Goal: Transaction & Acquisition: Purchase product/service

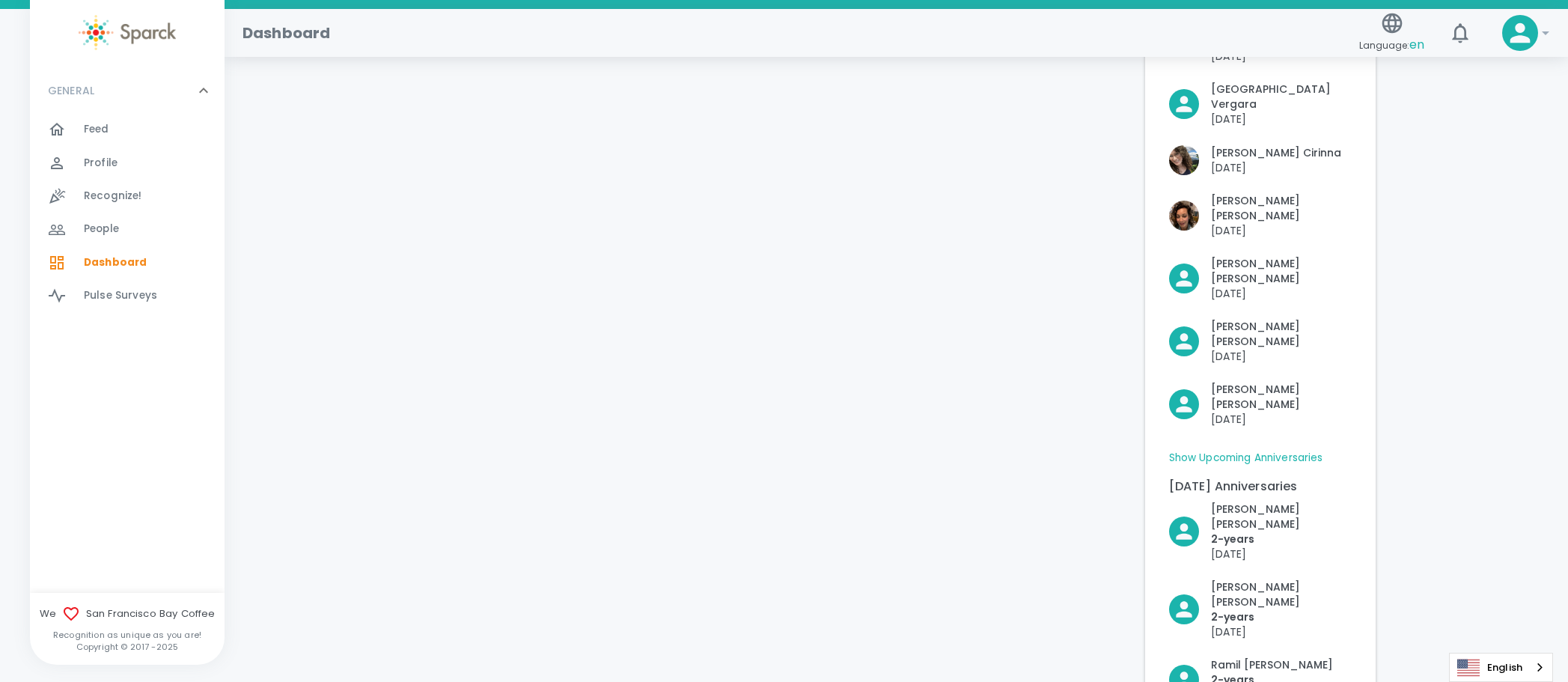
scroll to position [304, 0]
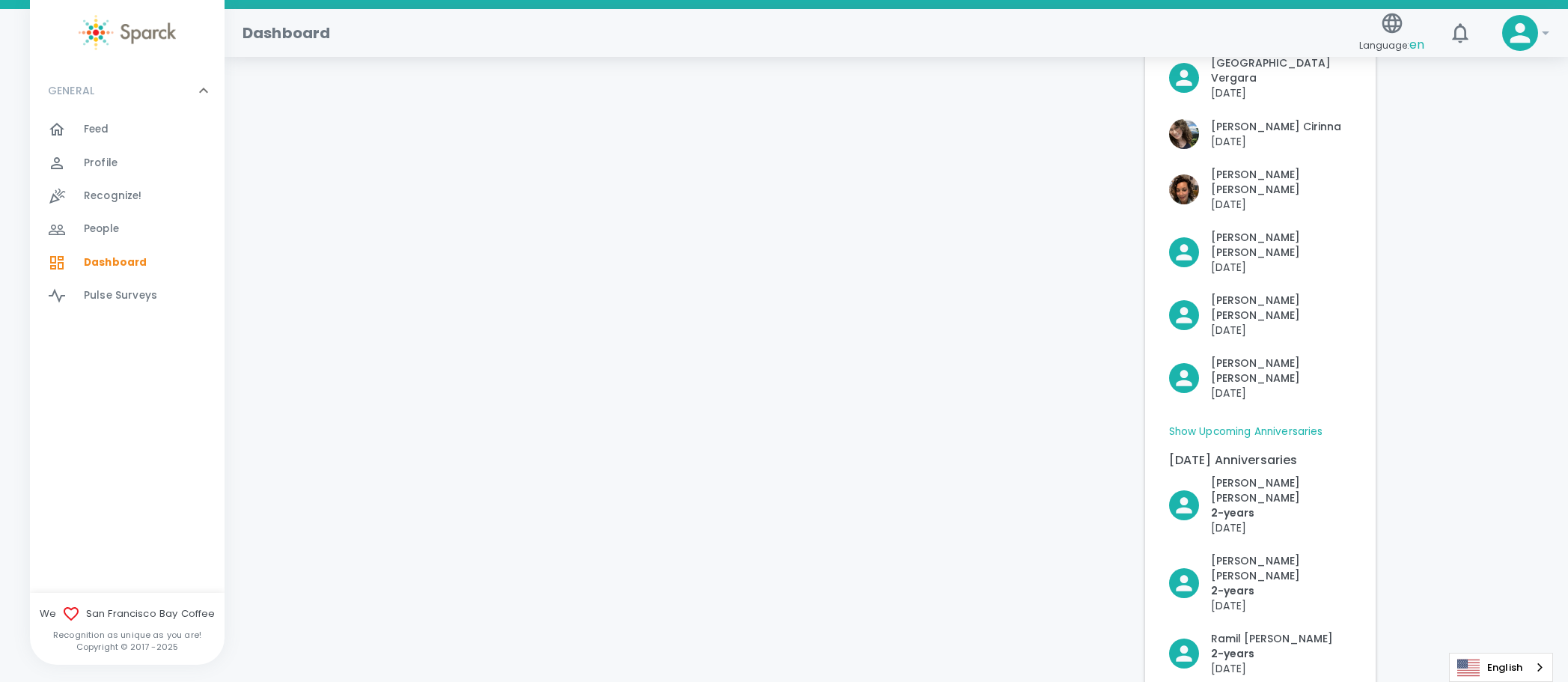
click at [1191, 424] on link "Show Upcoming Anniversaries" at bounding box center [1246, 431] width 154 height 15
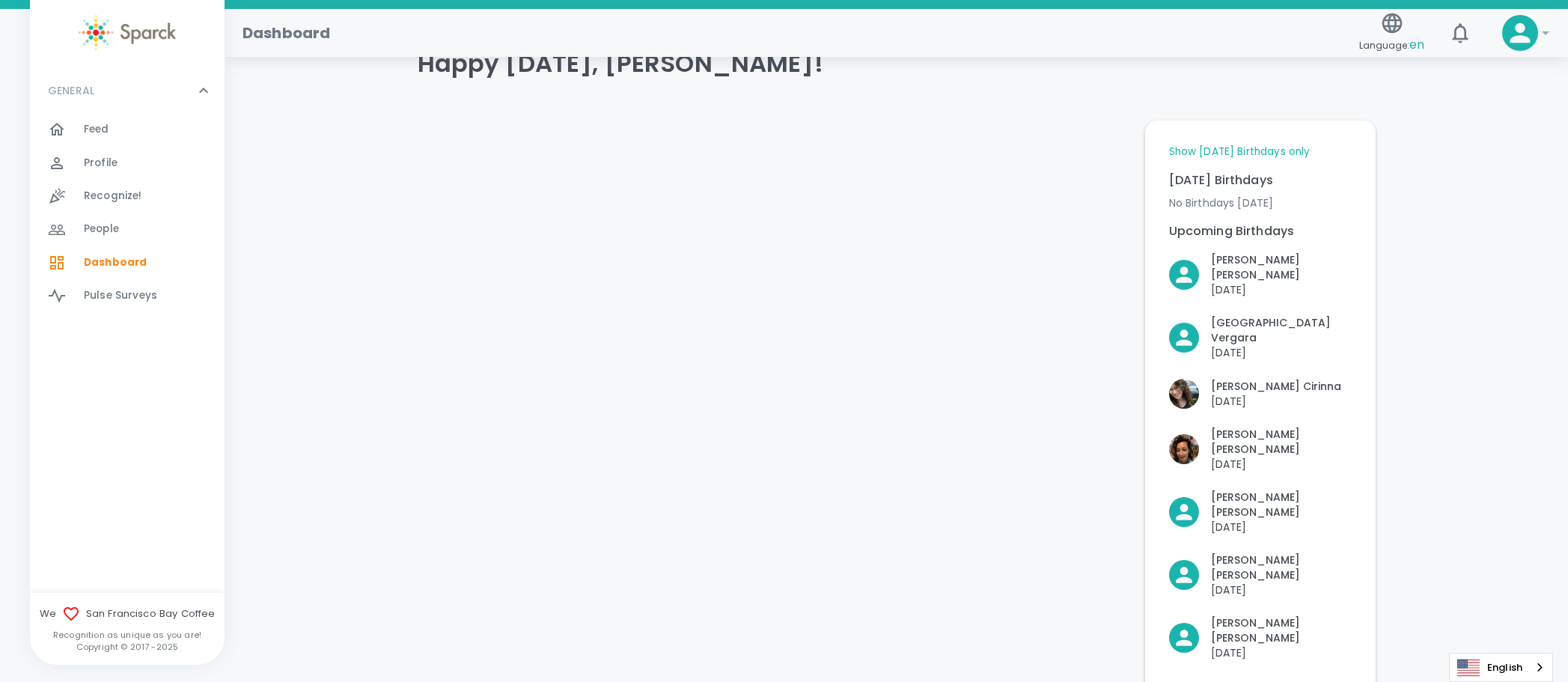
scroll to position [0, 0]
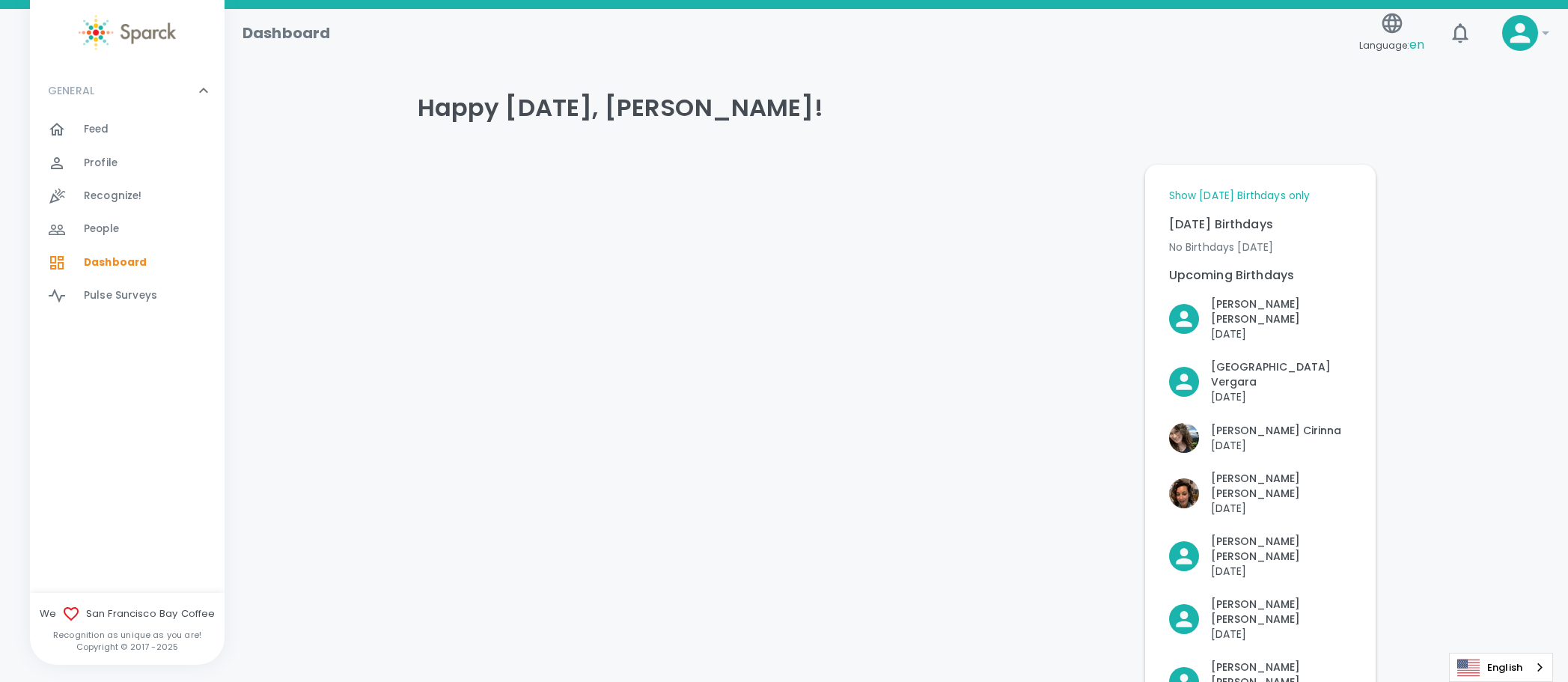
click at [136, 162] on div "Profile 0" at bounding box center [153, 162] width 140 height 21
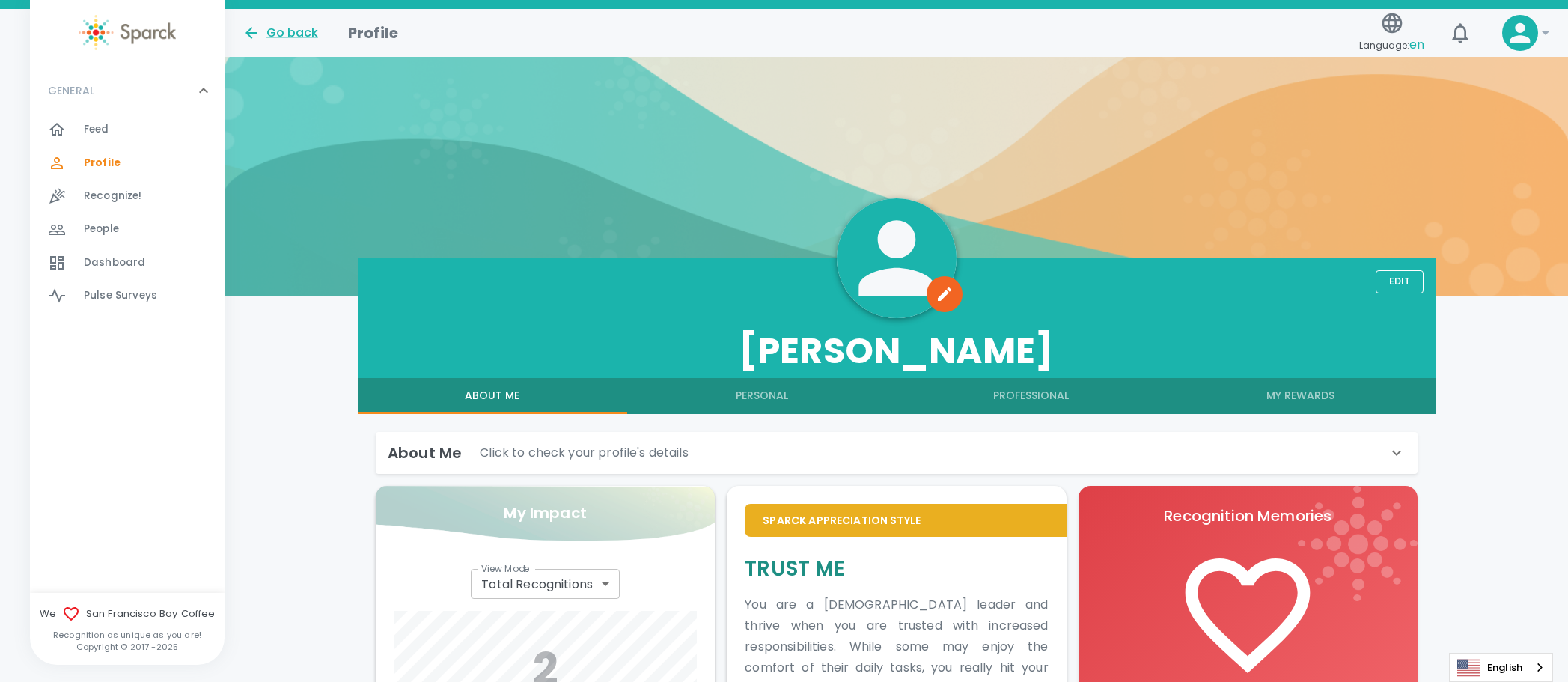
click at [1505, 30] on icon at bounding box center [1519, 33] width 30 height 30
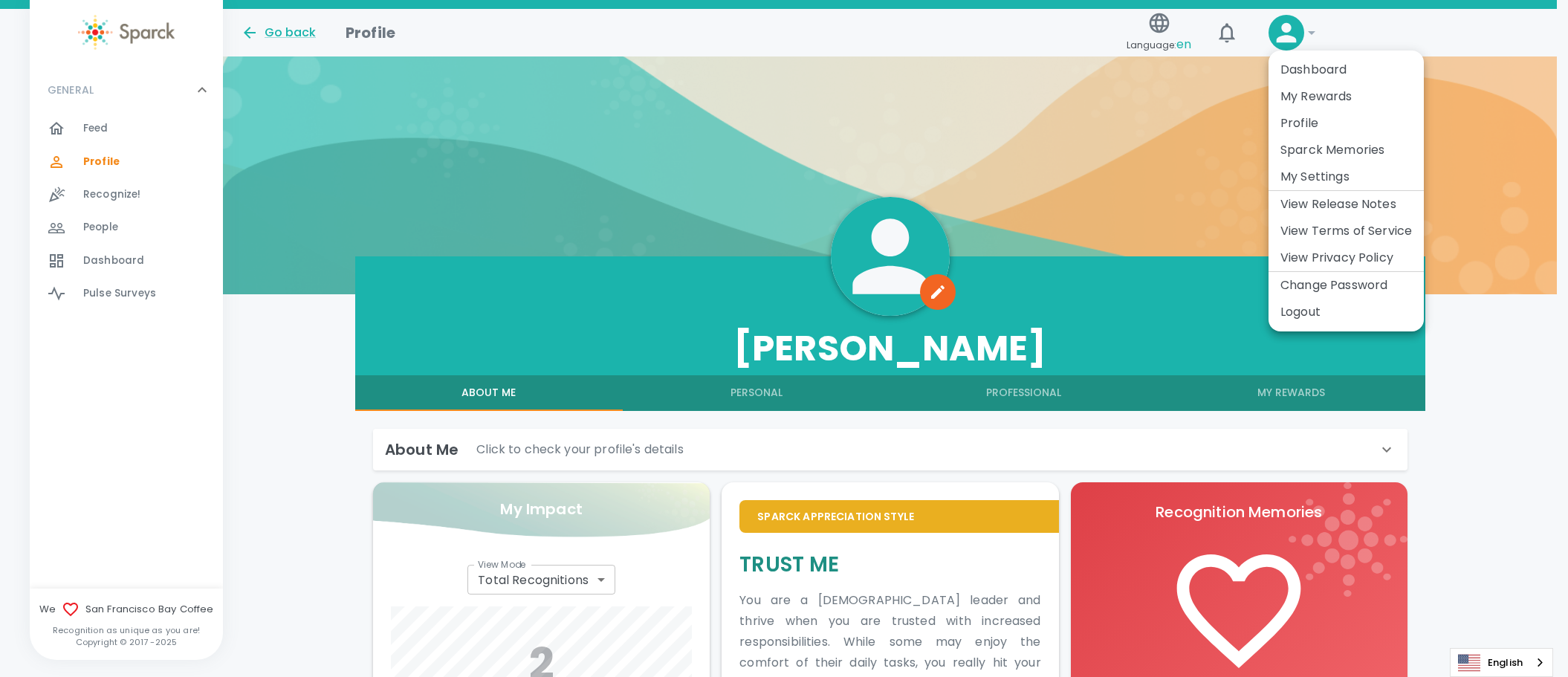
click at [1338, 100] on li "My Rewards" at bounding box center [1346, 96] width 155 height 26
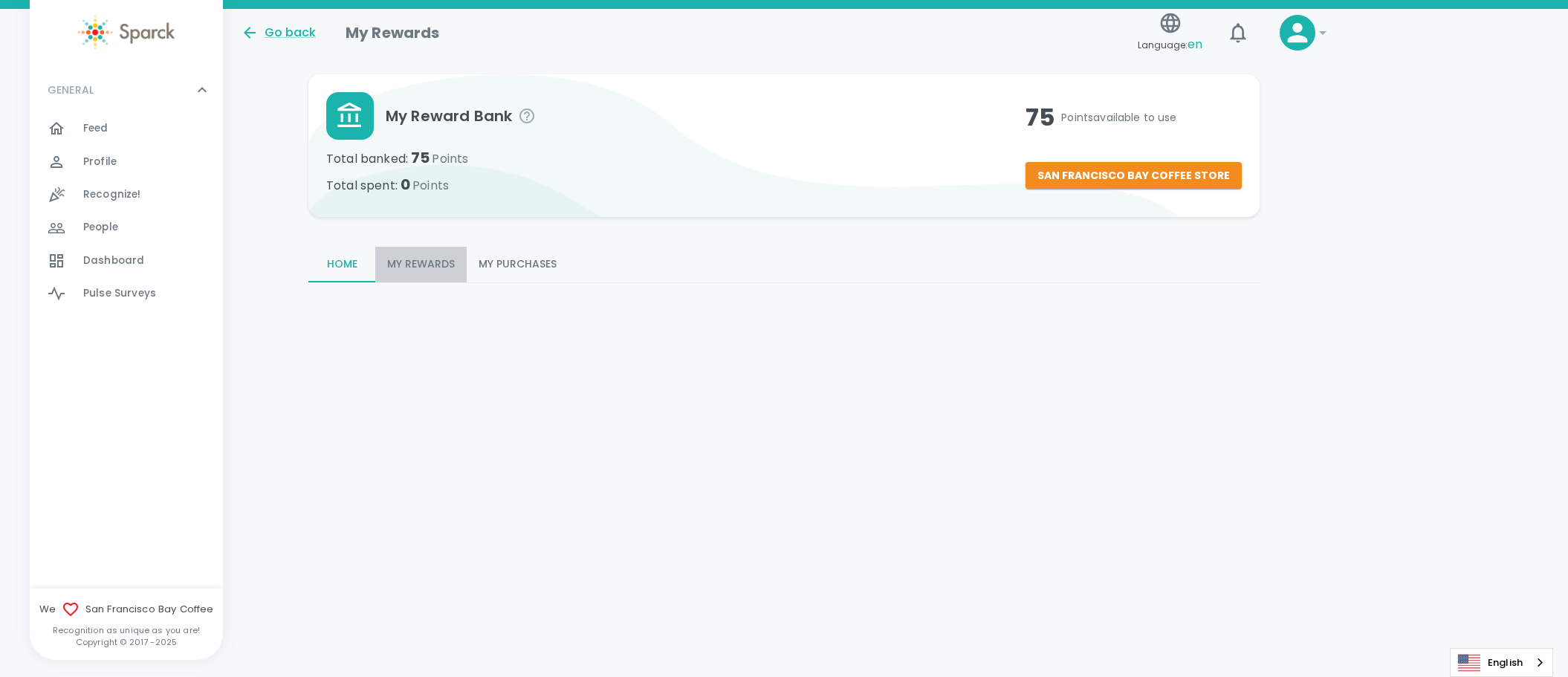
click at [444, 259] on button "My Rewards" at bounding box center [421, 264] width 91 height 36
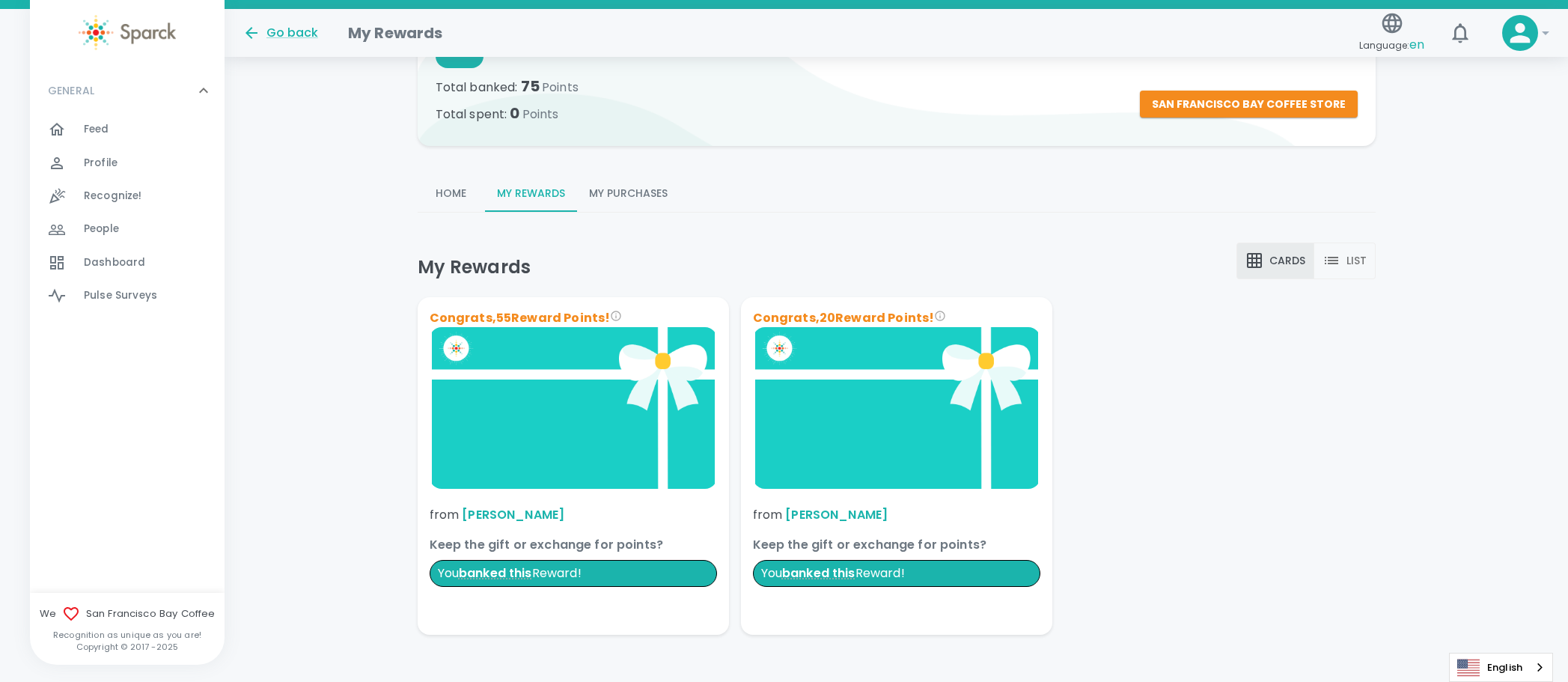
scroll to position [47, 0]
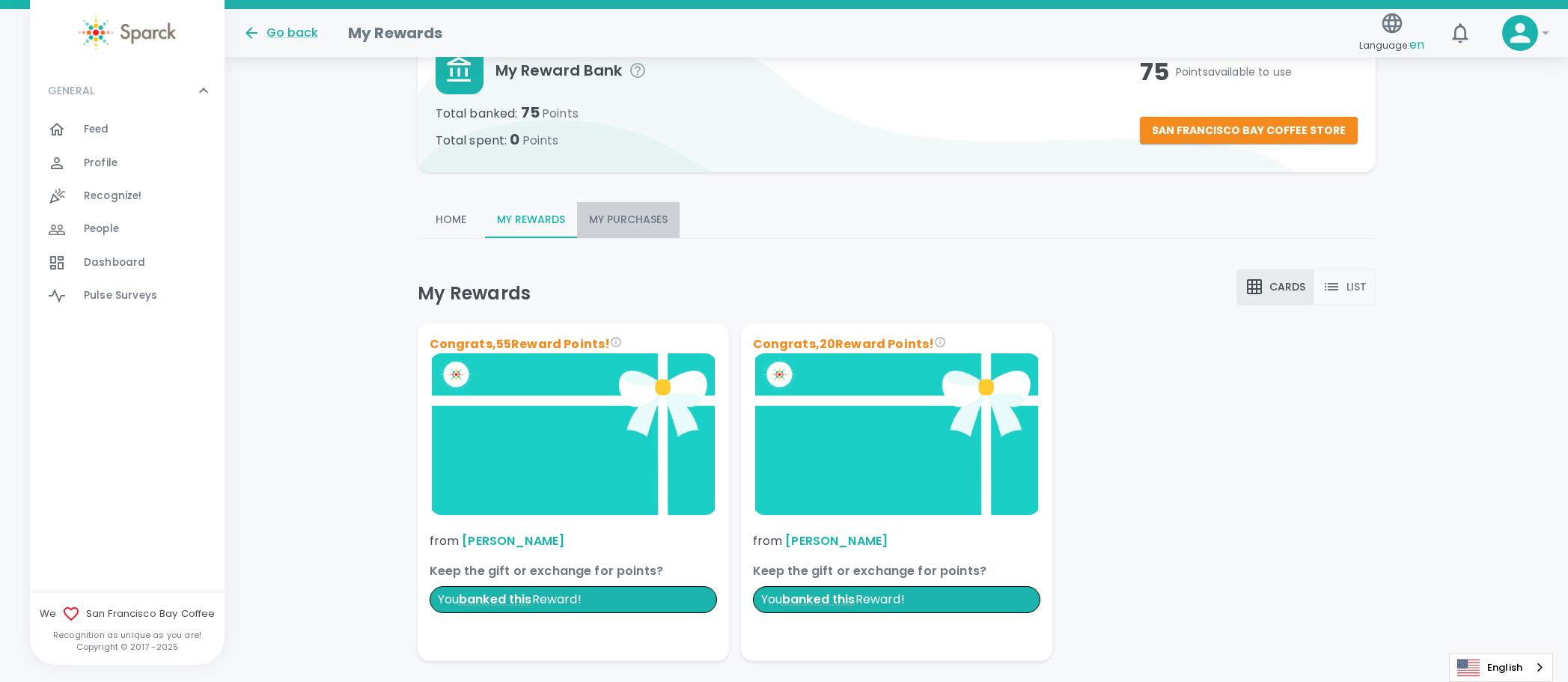
click at [577, 221] on button "My Purchases" at bounding box center [629, 219] width 103 height 36
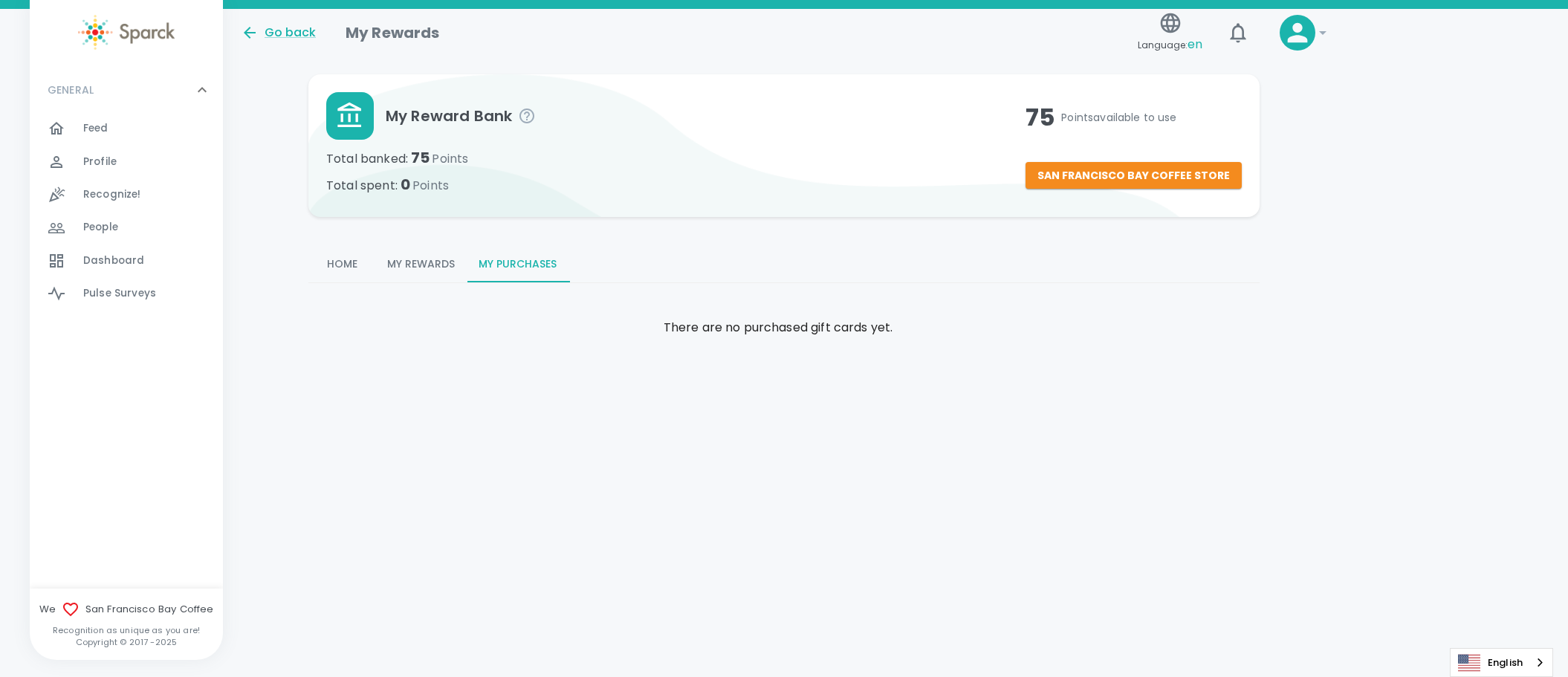
click at [423, 267] on button "My Rewards" at bounding box center [421, 264] width 91 height 36
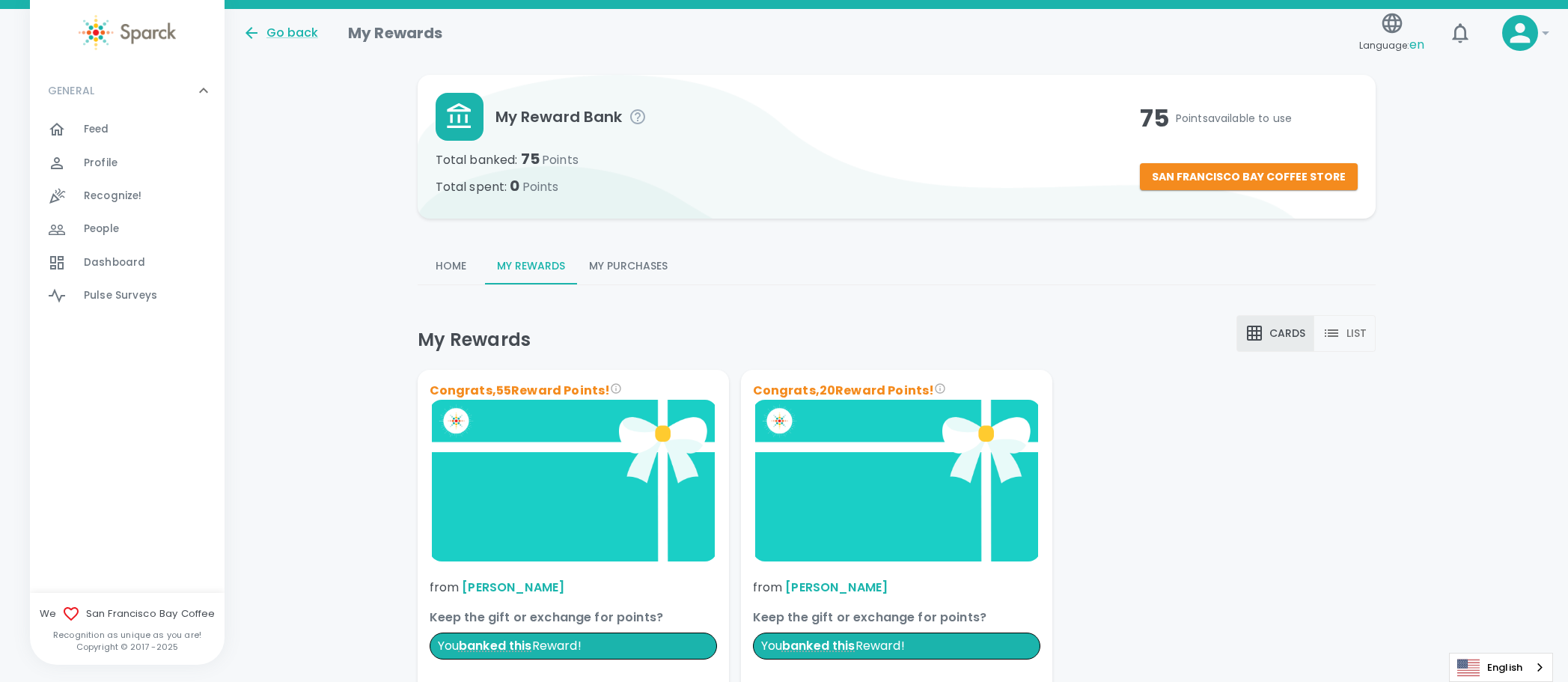
click at [430, 613] on p "Keep the gift or exchange for points?" at bounding box center [573, 618] width 287 height 18
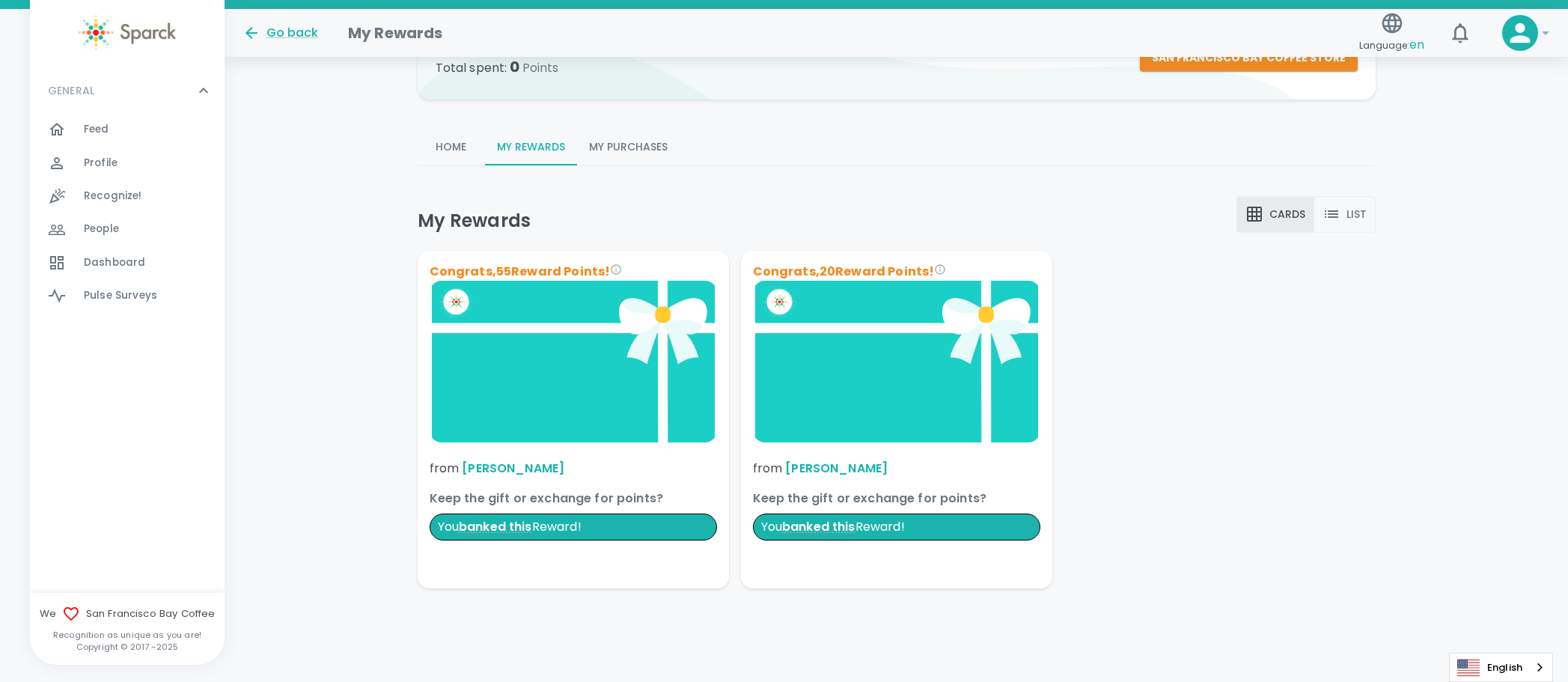
scroll to position [121, 0]
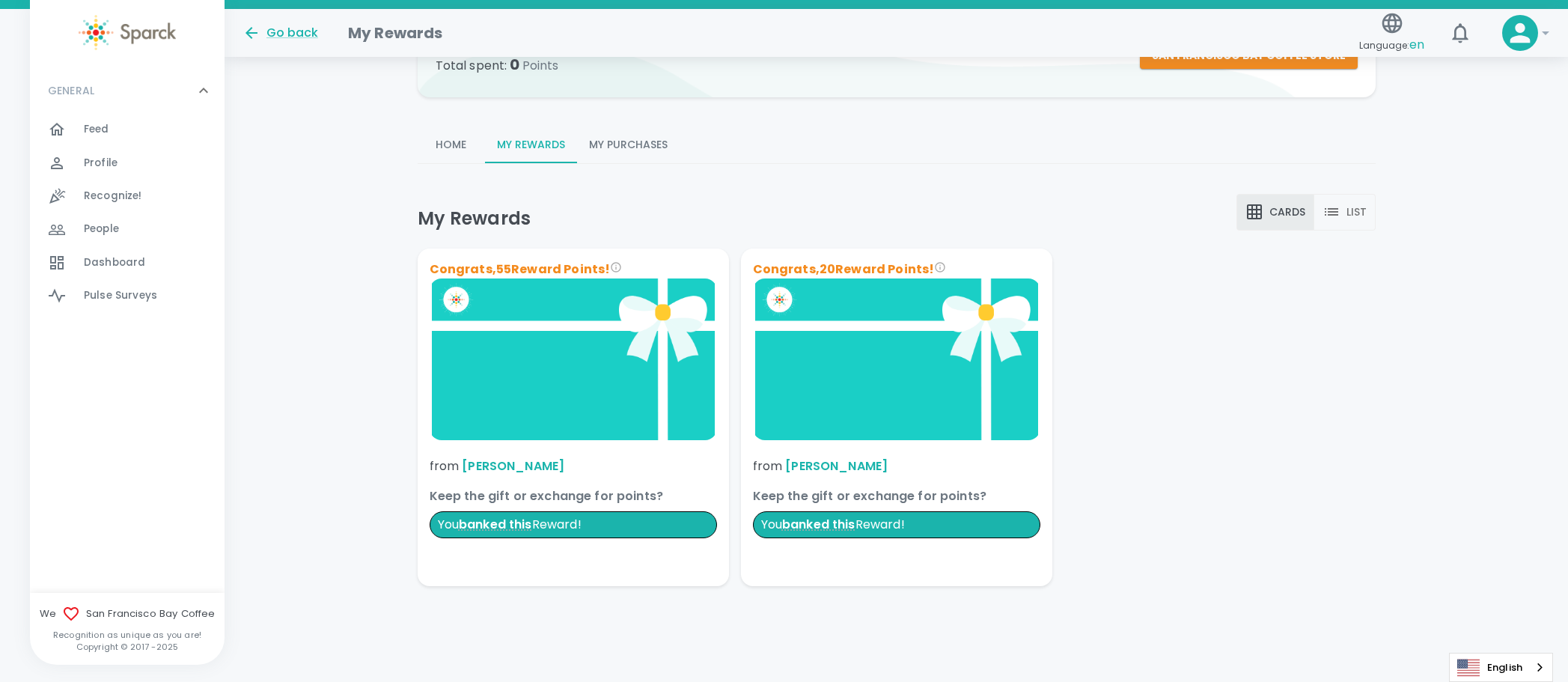
click at [469, 526] on p "You banked this Reward!" at bounding box center [573, 524] width 287 height 27
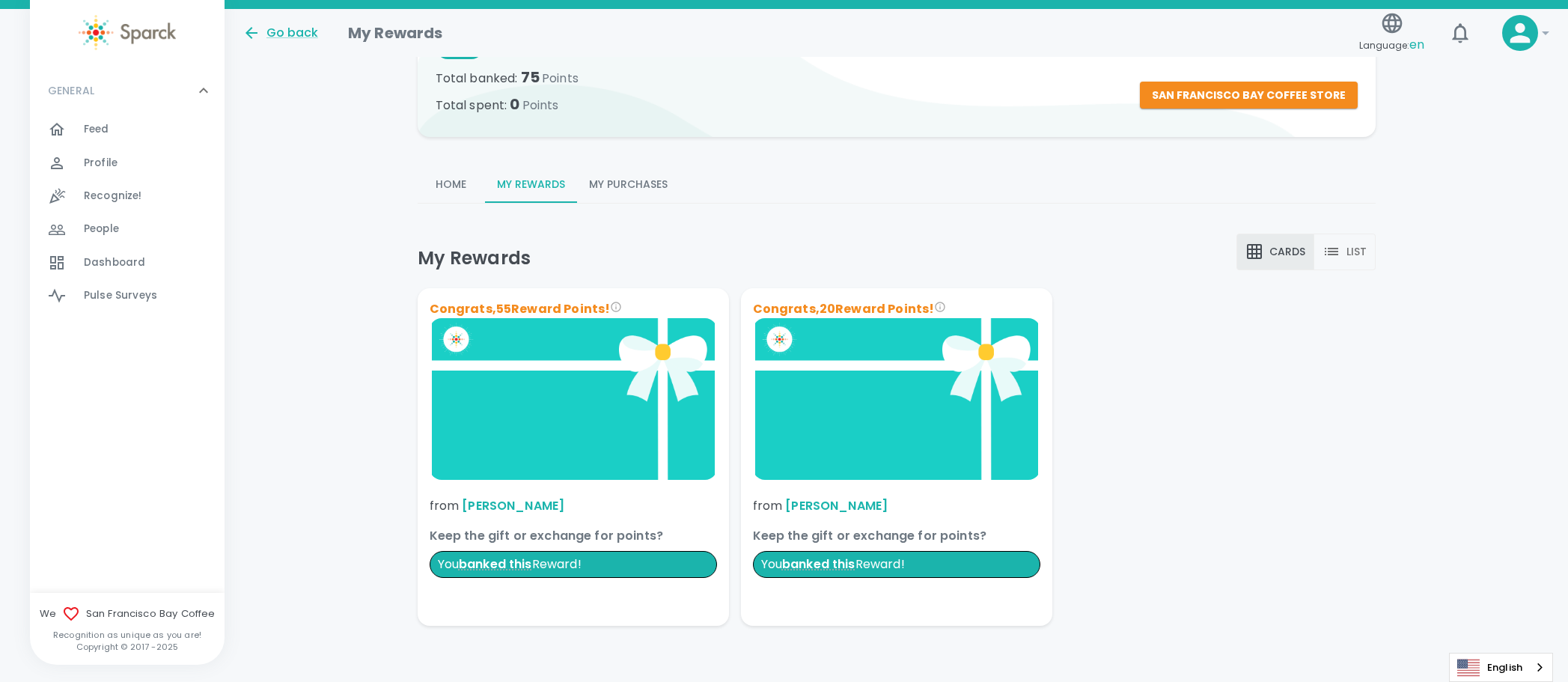
scroll to position [0, 0]
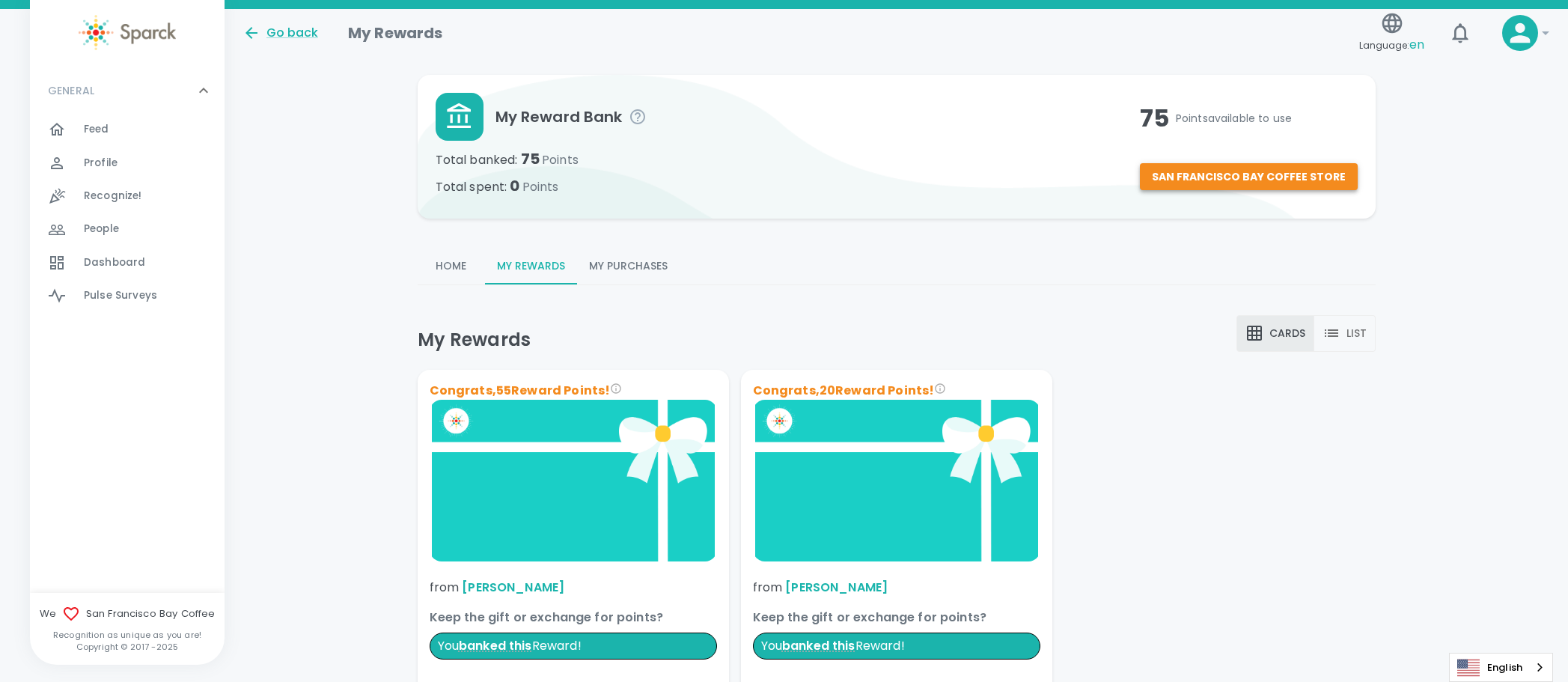
click at [1187, 172] on button "San Francisco Bay Coffee Store" at bounding box center [1249, 177] width 218 height 28
click at [153, 486] on div "GENERAL 0 Feed 0 Profile 0 Recognize! 0 People 0 Dashboard 0 Pulse Surveys 0" at bounding box center [128, 330] width 195 height 524
